Goal: Transaction & Acquisition: Purchase product/service

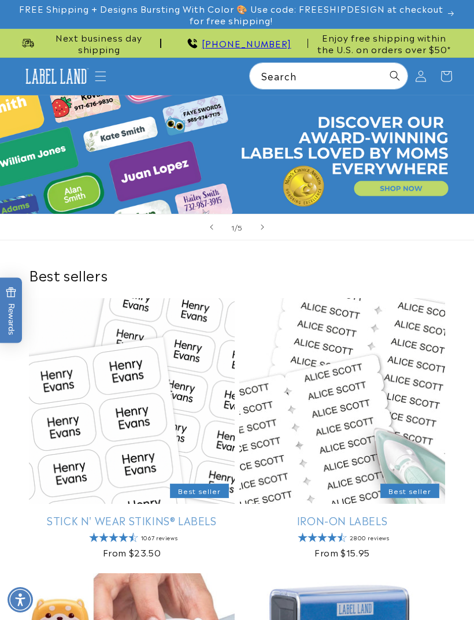
click at [103, 73] on icon "Menu" at bounding box center [101, 76] width 12 height 12
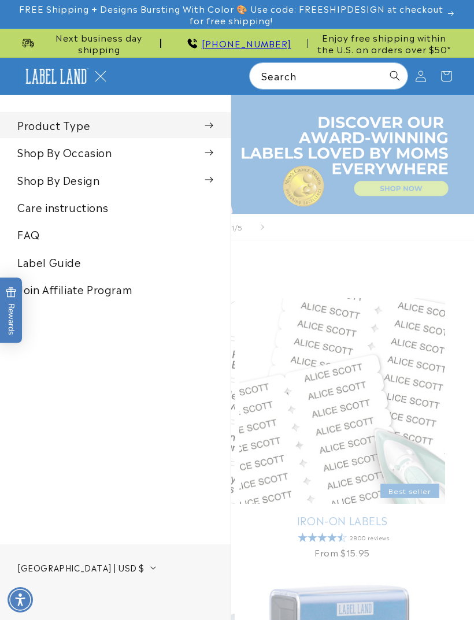
click at [213, 118] on summary "Product Type" at bounding box center [115, 125] width 230 height 26
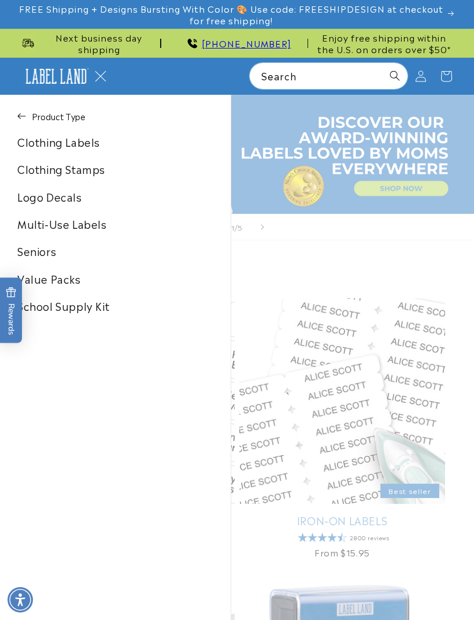
click at [98, 228] on link "Multi-Use Labels" at bounding box center [115, 224] width 230 height 26
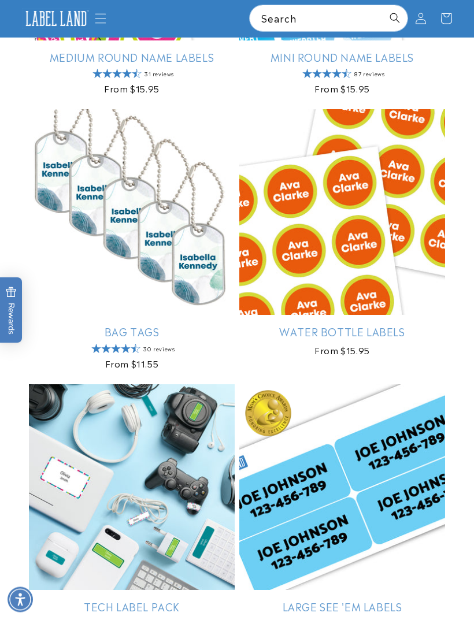
scroll to position [1709, 0]
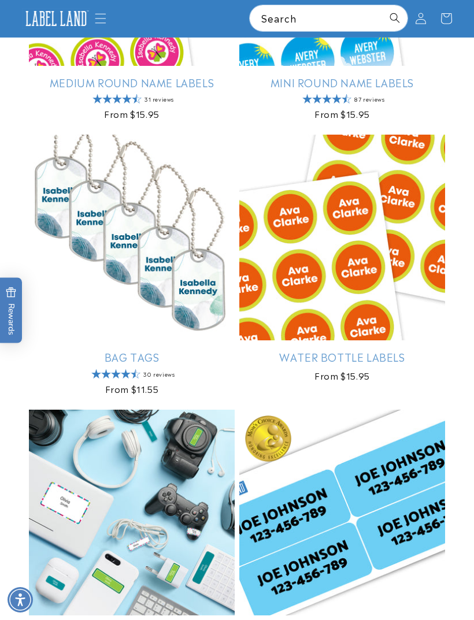
click at [95, 22] on icon "Menu" at bounding box center [101, 19] width 12 height 12
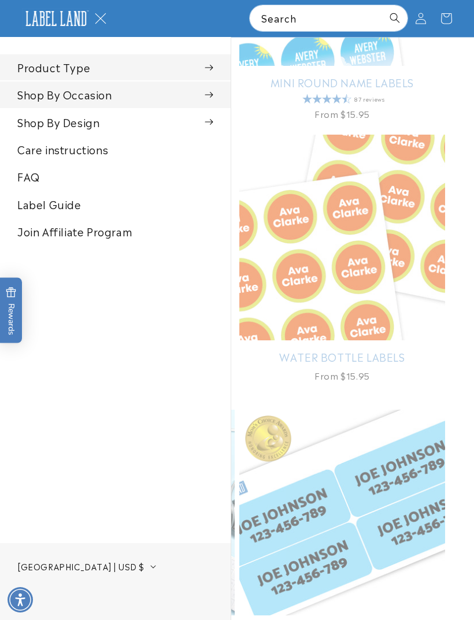
click at [204, 98] on span at bounding box center [208, 95] width 9 height 12
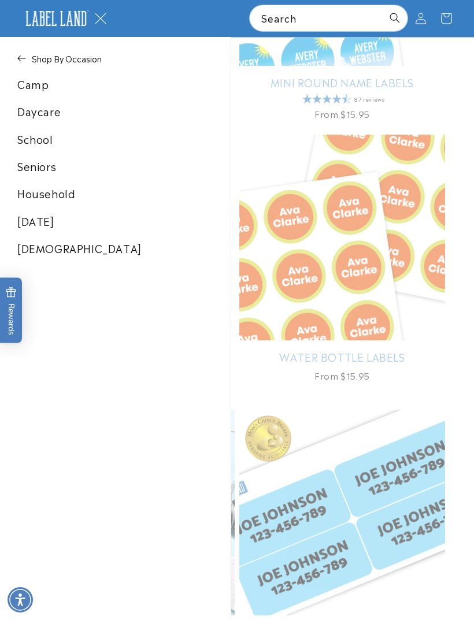
click at [52, 144] on link "School" at bounding box center [115, 139] width 230 height 26
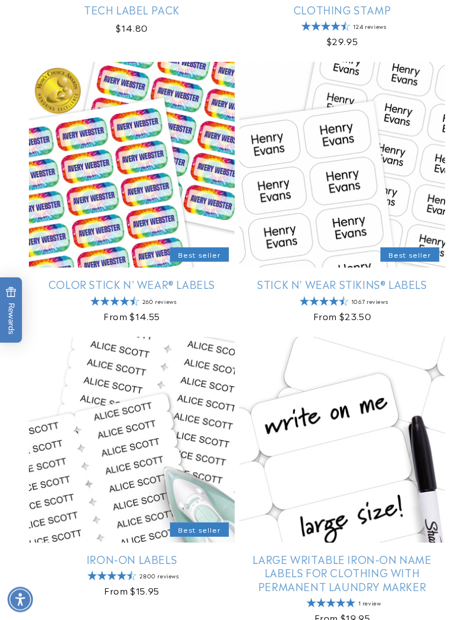
scroll to position [2603, 0]
click at [413, 282] on link "Stick N' Wear Stikins® Labels" at bounding box center [342, 283] width 206 height 13
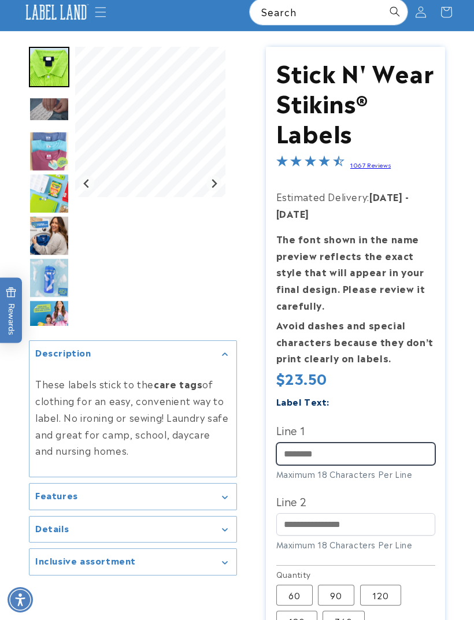
click at [314, 446] on input "Line 1" at bounding box center [355, 453] width 159 height 23
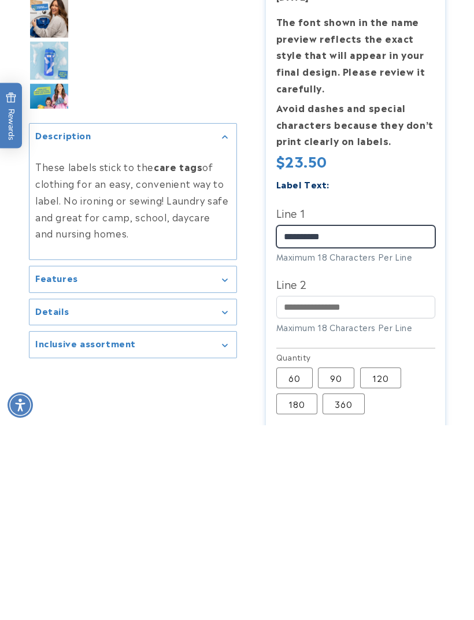
type input "*********"
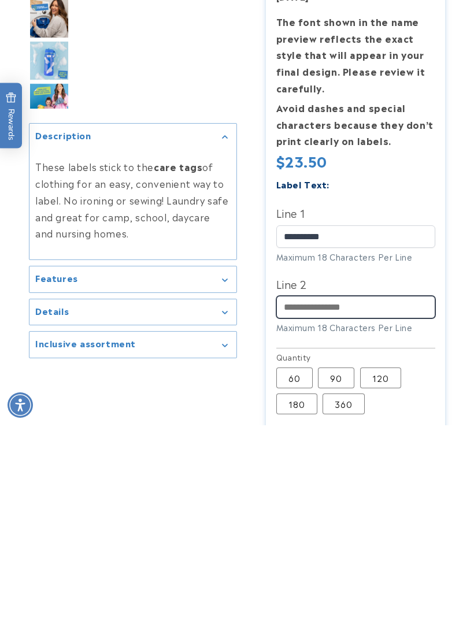
click at [348, 490] on input "Line 2" at bounding box center [355, 501] width 159 height 23
type input "**********"
click at [301, 588] on label "180 Variant sold out or unavailable" at bounding box center [296, 598] width 41 height 21
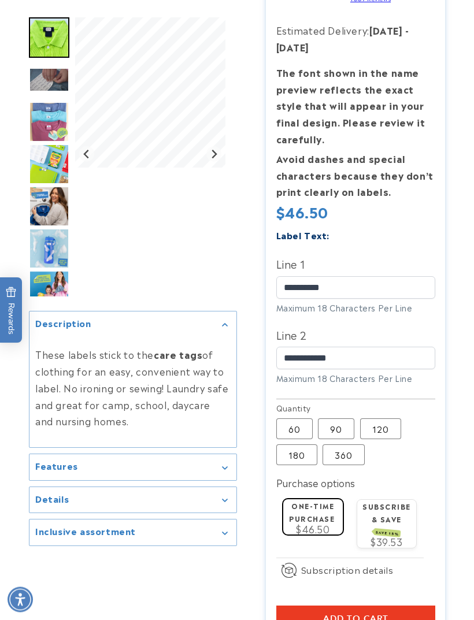
click at [226, 469] on icon "Gallery Viewer" at bounding box center [224, 467] width 5 height 3
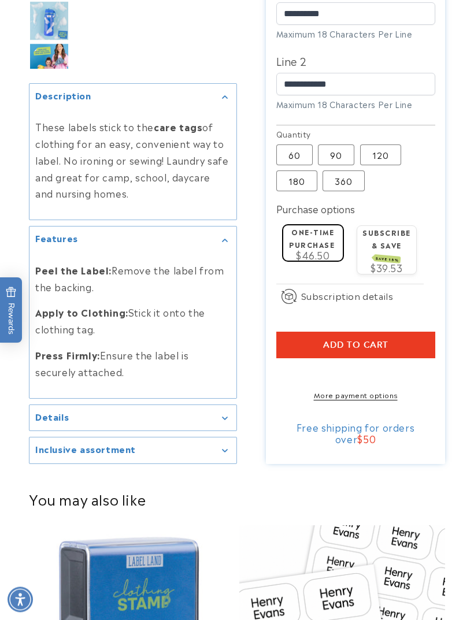
scroll to position [504, 0]
click at [225, 420] on icon "Gallery Viewer" at bounding box center [225, 417] width 6 height 3
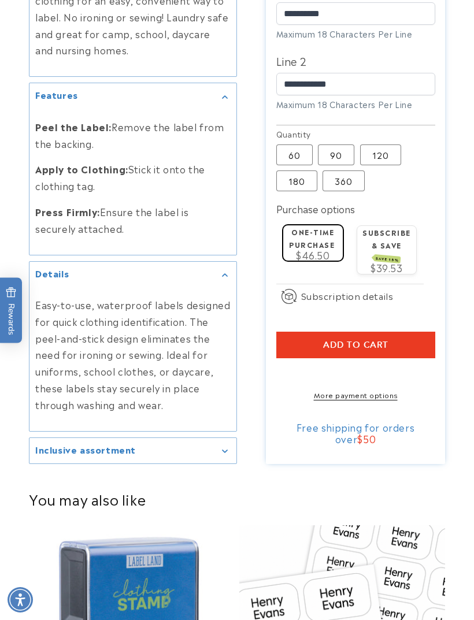
click at [227, 453] on div "Inclusive assortment" at bounding box center [132, 450] width 195 height 9
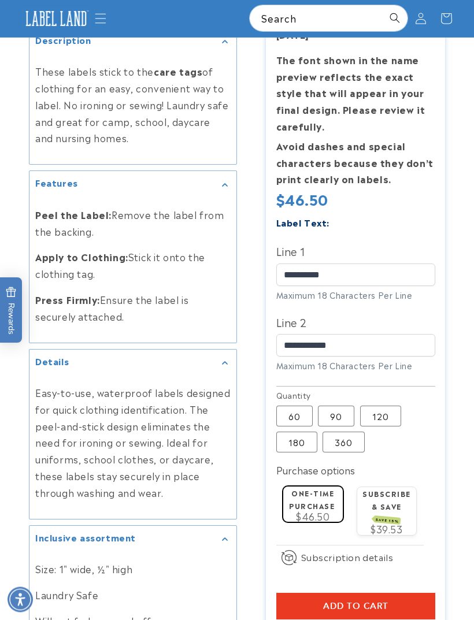
scroll to position [381, 0]
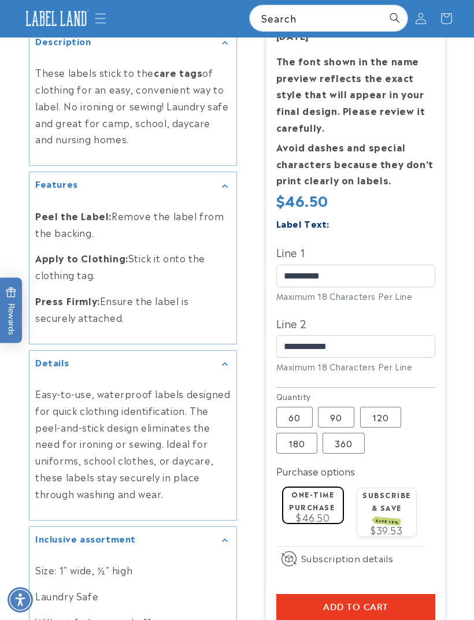
click at [345, 439] on label "360 Variant sold out or unavailable" at bounding box center [343, 443] width 42 height 21
click at [297, 437] on label "180 Variant sold out or unavailable" at bounding box center [296, 443] width 41 height 21
click at [380, 413] on label "120 Variant sold out or unavailable" at bounding box center [380, 417] width 41 height 21
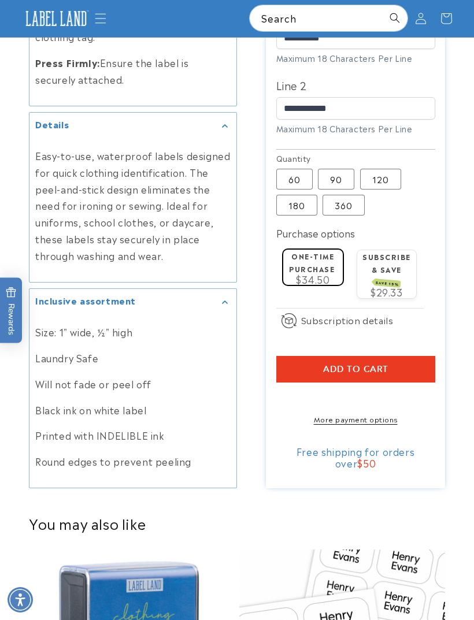
scroll to position [616, 0]
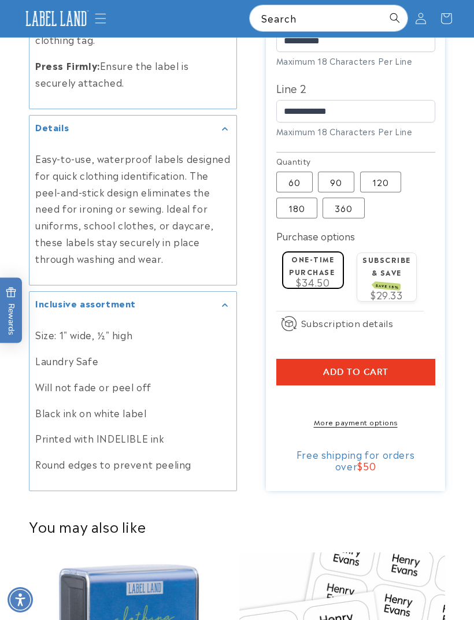
click at [279, 402] on shop-pay-wallet-button at bounding box center [277, 399] width 3 height 14
